Goal: Download file/media

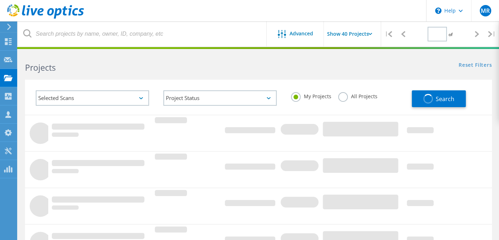
type input "1"
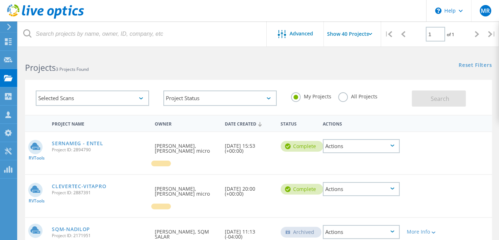
click at [252, 116] on div "Date Created" at bounding box center [249, 123] width 56 height 14
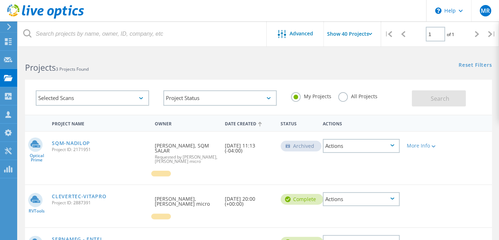
click at [347, 94] on label "All Projects" at bounding box center [357, 95] width 39 height 7
click at [0, 0] on input "All Projects" at bounding box center [0, 0] width 0 height 0
click at [432, 103] on button "Search" at bounding box center [439, 98] width 54 height 16
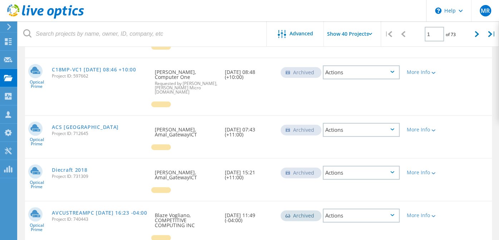
scroll to position [119, 0]
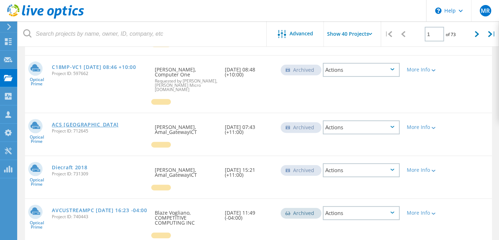
click at [69, 122] on link "ACS Melbourne" at bounding box center [85, 124] width 67 height 5
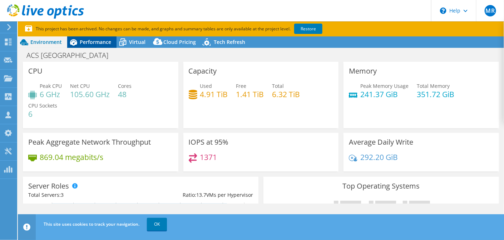
click at [95, 42] on span "Performance" at bounding box center [95, 42] width 31 height 7
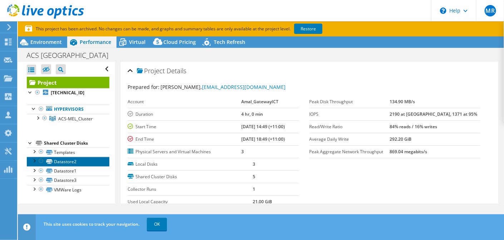
click at [48, 164] on link "Datastore2" at bounding box center [68, 161] width 83 height 9
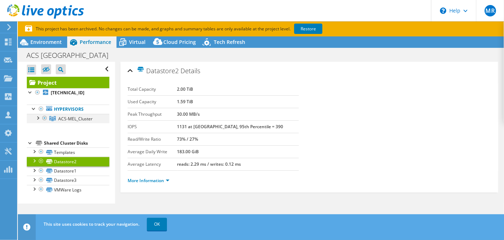
click at [37, 118] on div at bounding box center [37, 117] width 7 height 7
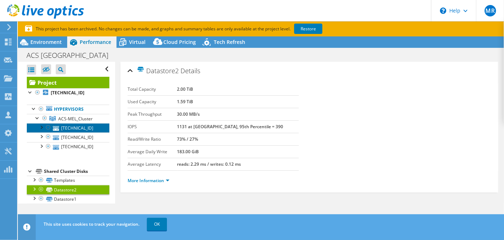
click at [71, 129] on link "192.168.121.149" at bounding box center [68, 127] width 83 height 9
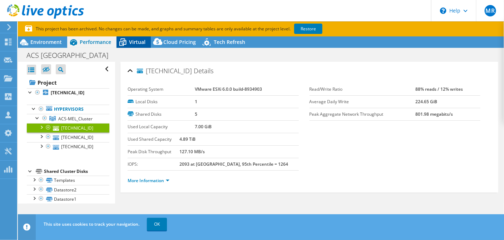
click at [124, 46] on icon at bounding box center [122, 42] width 13 height 13
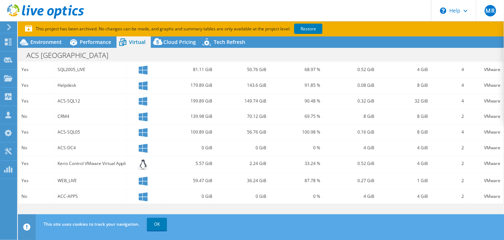
scroll to position [211, 0]
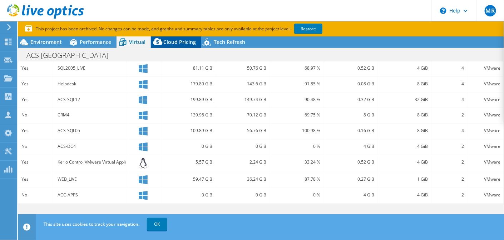
click at [170, 39] on span "Cloud Pricing" at bounding box center [179, 42] width 33 height 7
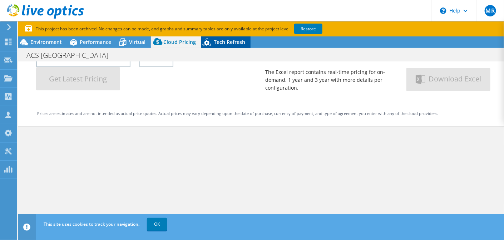
click at [230, 38] on div "Tech Refresh" at bounding box center [225, 41] width 49 height 11
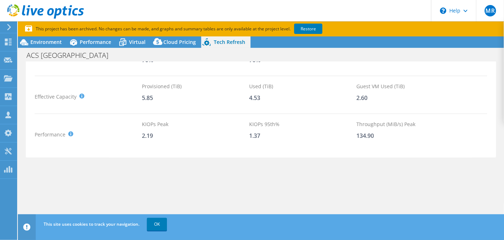
scroll to position [84, 0]
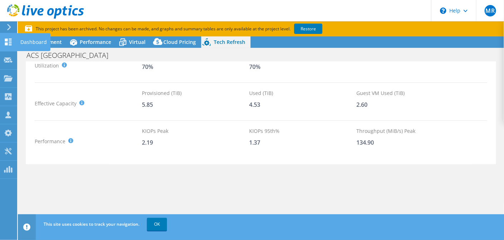
click at [8, 44] on icon at bounding box center [8, 42] width 9 height 7
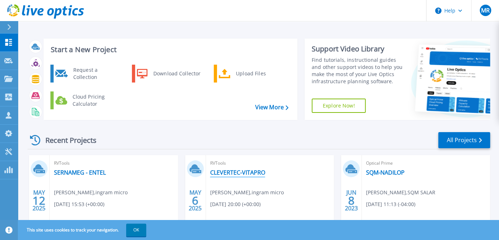
click at [250, 173] on link "CLEVERTEC-VITAPRO" at bounding box center [237, 172] width 55 height 7
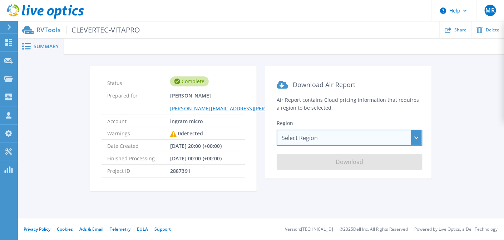
click at [324, 139] on div "Select Region [GEOGRAPHIC_DATA] ([GEOGRAPHIC_DATA]) [GEOGRAPHIC_DATA] ([GEOGRAP…" at bounding box center [350, 138] width 146 height 16
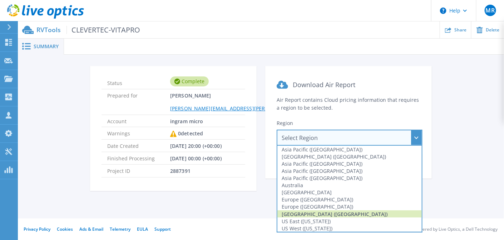
click at [325, 210] on div "[GEOGRAPHIC_DATA] ([GEOGRAPHIC_DATA])" at bounding box center [349, 213] width 144 height 7
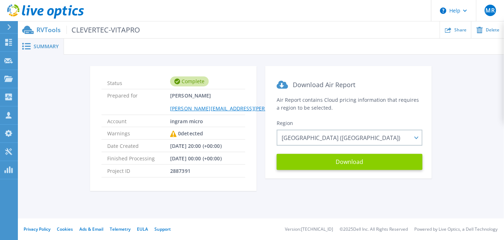
click at [344, 164] on button "Download" at bounding box center [350, 162] width 146 height 16
